Goal: Task Accomplishment & Management: Manage account settings

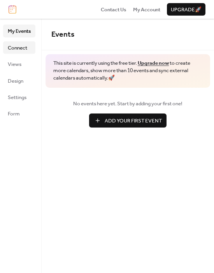
click at [20, 48] on span "Connect" at bounding box center [17, 48] width 19 height 8
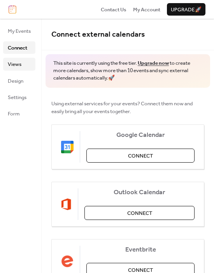
click at [17, 62] on span "Views" at bounding box center [15, 64] width 14 height 8
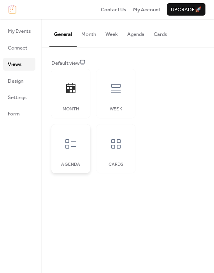
click at [66, 148] on icon at bounding box center [70, 143] width 11 height 9
click at [110, 149] on icon at bounding box center [116, 143] width 12 height 12
click at [123, 95] on div at bounding box center [115, 88] width 23 height 23
click at [73, 92] on icon at bounding box center [71, 88] width 12 height 12
click at [108, 95] on div at bounding box center [115, 88] width 23 height 23
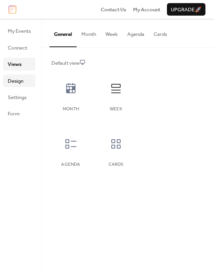
click at [22, 80] on span "Design" at bounding box center [16, 81] width 16 height 8
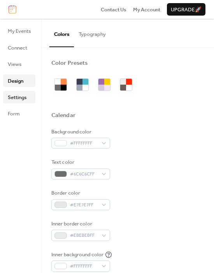
click at [19, 100] on span "Settings" at bounding box center [17, 97] width 19 height 8
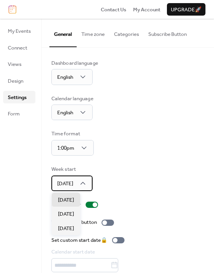
click at [88, 183] on div "Sunday" at bounding box center [71, 183] width 41 height 16
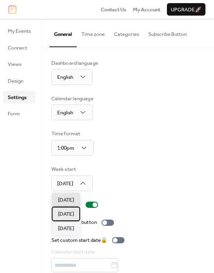
click at [76, 210] on div "Monday" at bounding box center [66, 213] width 28 height 14
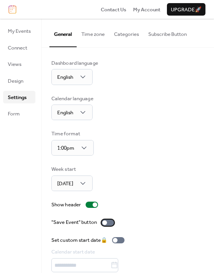
click at [113, 220] on div at bounding box center [108, 222] width 12 height 6
click at [113, 220] on div at bounding box center [111, 222] width 5 height 5
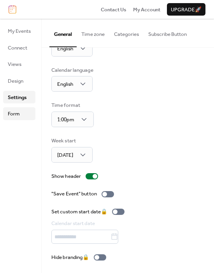
click at [18, 115] on span "Form" at bounding box center [14, 114] width 12 height 8
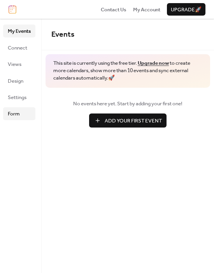
click at [19, 111] on span "Form" at bounding box center [14, 114] width 12 height 8
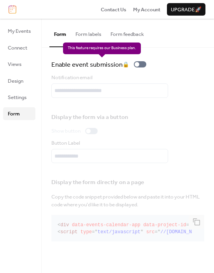
click at [151, 62] on div "Enable event submission 🔒" at bounding box center [127, 64] width 153 height 11
click at [148, 63] on div "Enable event submission 🔒" at bounding box center [100, 64] width 98 height 11
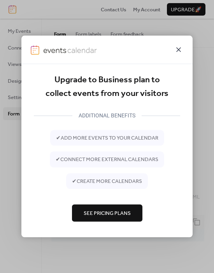
click at [175, 50] on icon at bounding box center [178, 49] width 9 height 9
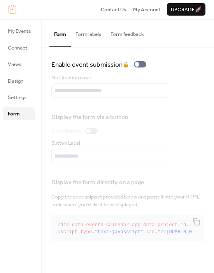
click at [99, 33] on button "Form labels" at bounding box center [88, 32] width 35 height 27
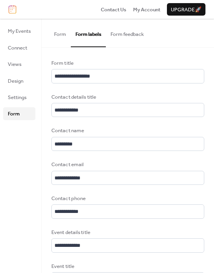
click at [125, 34] on button "Form feedback" at bounding box center [127, 32] width 43 height 27
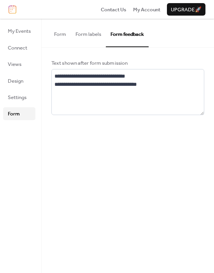
click at [94, 32] on button "Form labels" at bounding box center [88, 32] width 35 height 27
